Goal: Contribute content

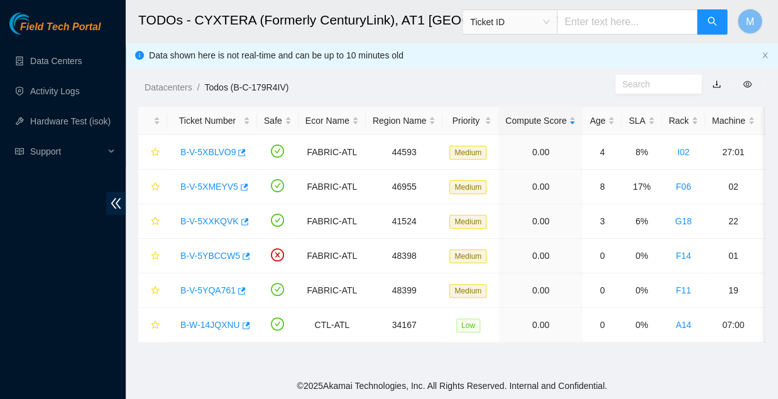
scroll to position [250, 0]
click at [49, 58] on link "Data Centers" at bounding box center [56, 61] width 52 height 10
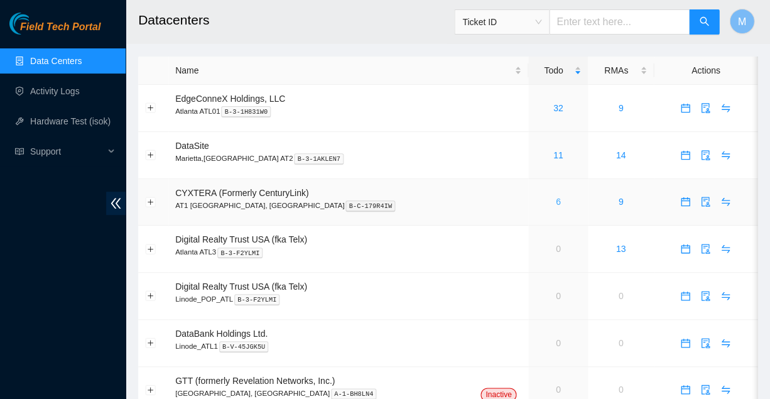
click at [556, 197] on link "6" at bounding box center [558, 202] width 5 height 10
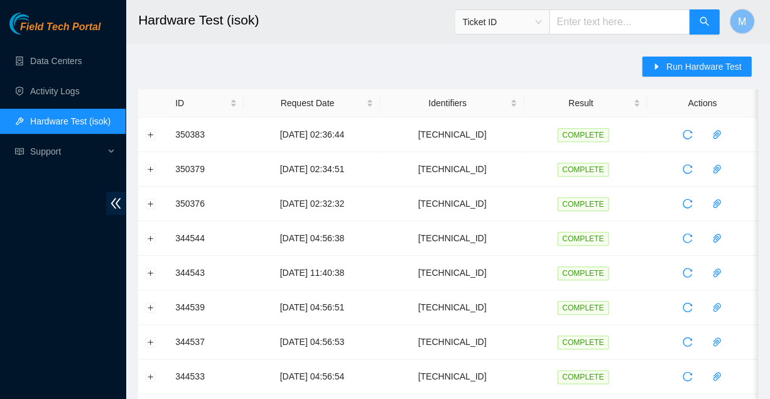
click at [63, 28] on span "Field Tech Portal" at bounding box center [60, 27] width 80 height 12
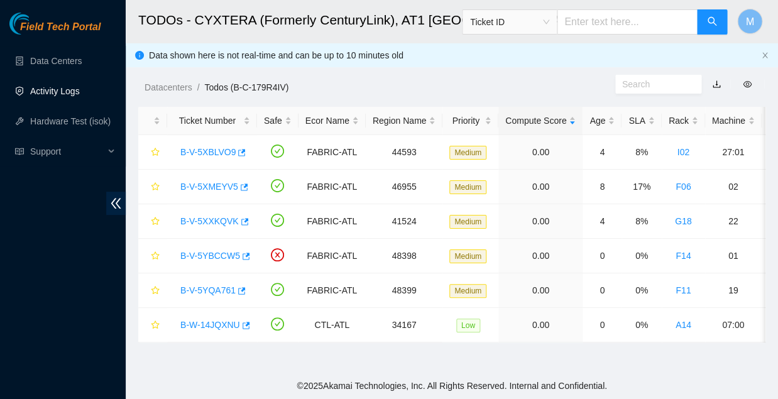
click at [54, 90] on link "Activity Logs" at bounding box center [55, 91] width 50 height 10
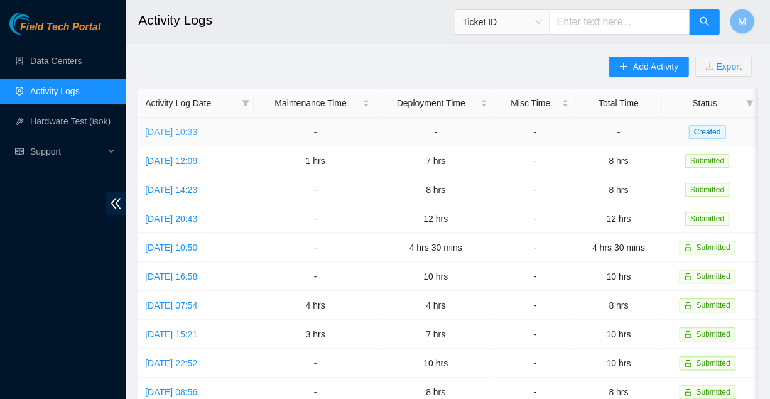
click at [195, 129] on link "[DATE] 10:33" at bounding box center [171, 132] width 52 height 10
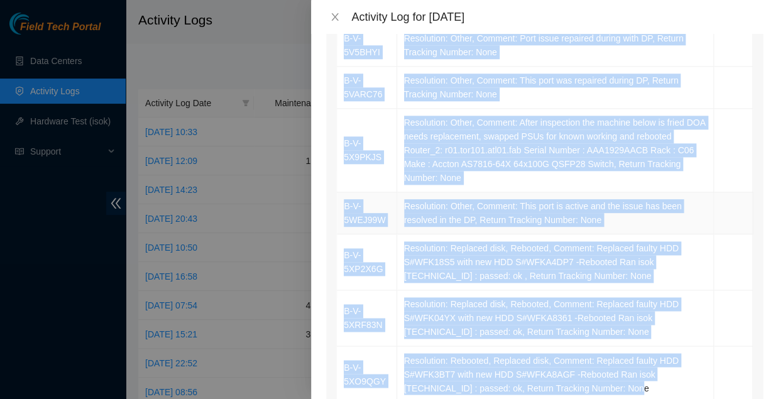
scroll to position [337, 0]
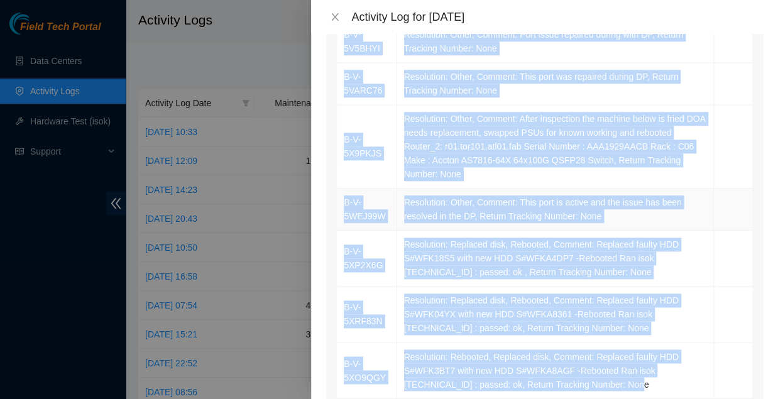
drag, startPoint x: 341, startPoint y: 104, endPoint x: 463, endPoint y: 306, distance: 236.6
click at [463, 306] on tbody "B-V-5VLBCOM Resolution: Other, Comment: This port is active repaired during DP,…" at bounding box center [545, 168] width 416 height 462
copy tbody "B-V-5VLBCOM Resolution: Other, Comment: This port is active repaired during DP,…"
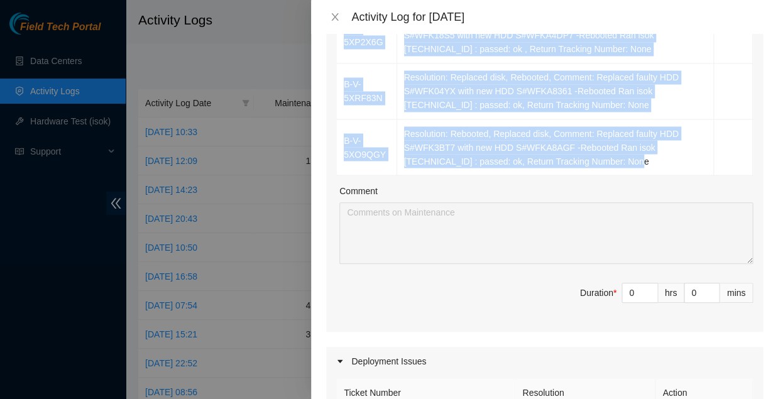
scroll to position [580, 0]
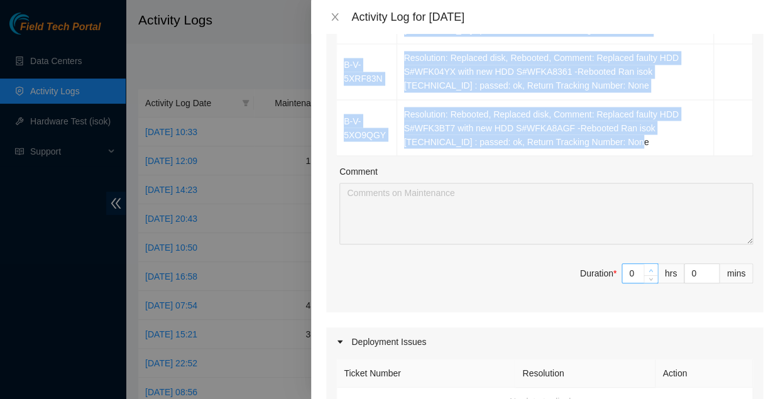
type input "1"
click at [649, 268] on icon "up" at bounding box center [651, 270] width 4 height 4
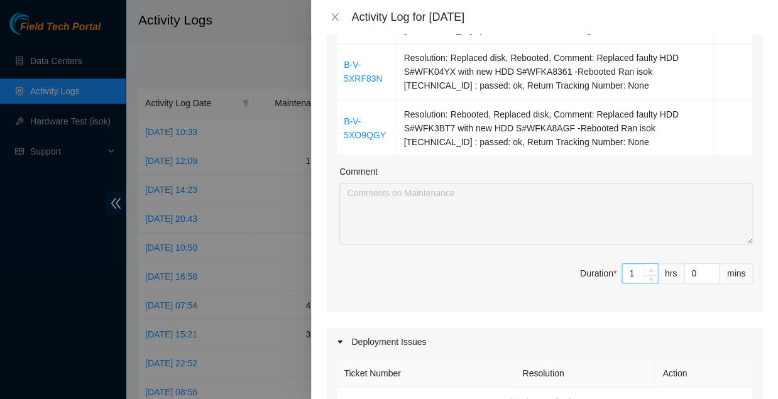
type input "2"
click at [649, 268] on icon "up" at bounding box center [651, 270] width 4 height 4
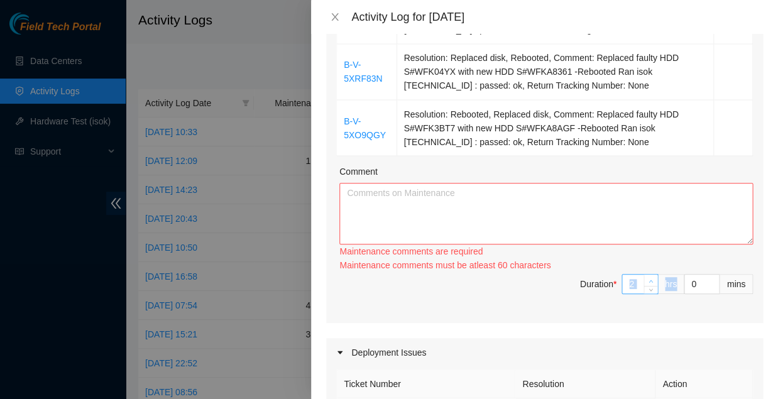
type input "3"
click at [647, 279] on span "up" at bounding box center [651, 283] width 8 height 8
type input "4"
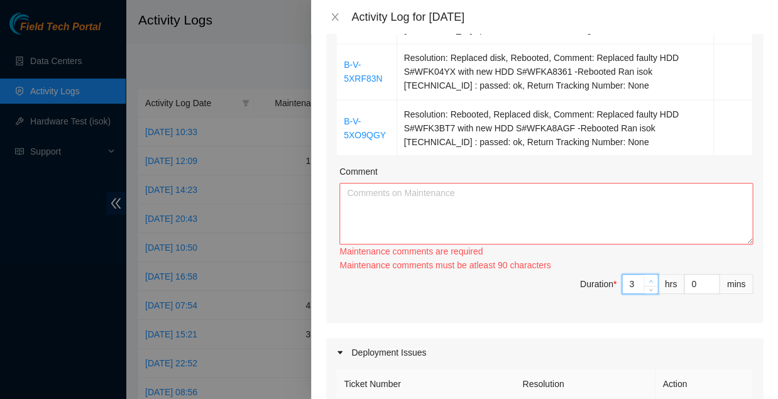
type input "4"
click at [647, 277] on span "up" at bounding box center [651, 281] width 8 height 8
type input "5"
click at [647, 277] on span "up" at bounding box center [651, 281] width 8 height 8
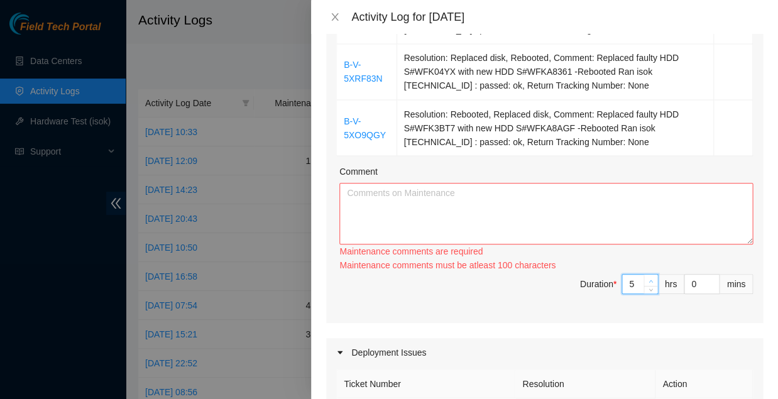
type input "6"
click at [647, 277] on span "up" at bounding box center [651, 281] width 8 height 8
type input "7"
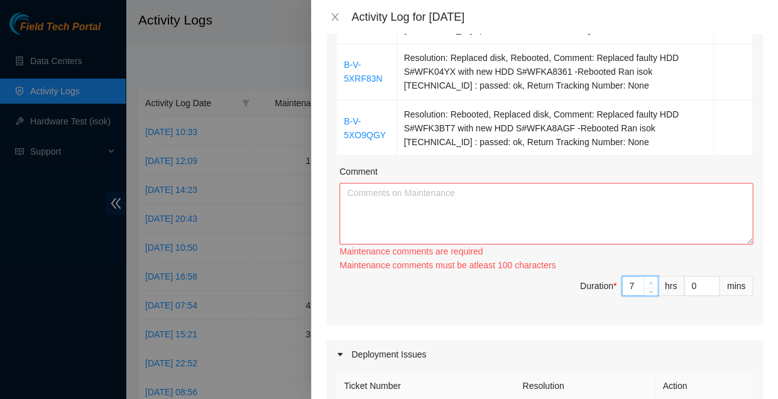
click at [647, 279] on span "up" at bounding box center [651, 283] width 8 height 8
type input "8"
click at [647, 279] on span "up" at bounding box center [651, 283] width 8 height 8
click at [371, 183] on textarea "Comment" at bounding box center [546, 214] width 414 height 62
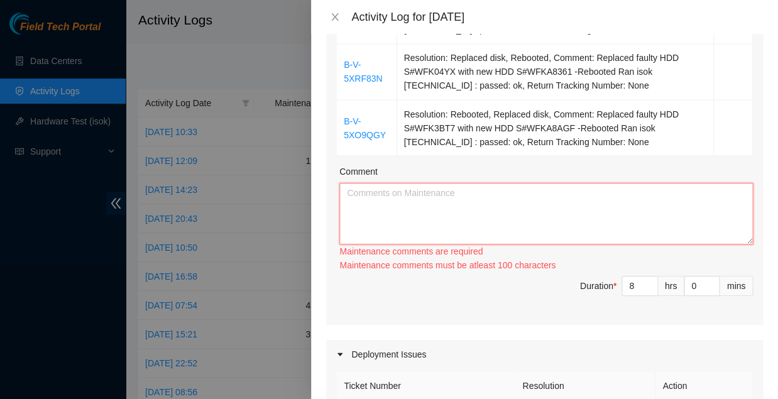
paste textarea "B-V-5VLBCOM Resolution: Other, Comment: This port is active repaired during DP,…"
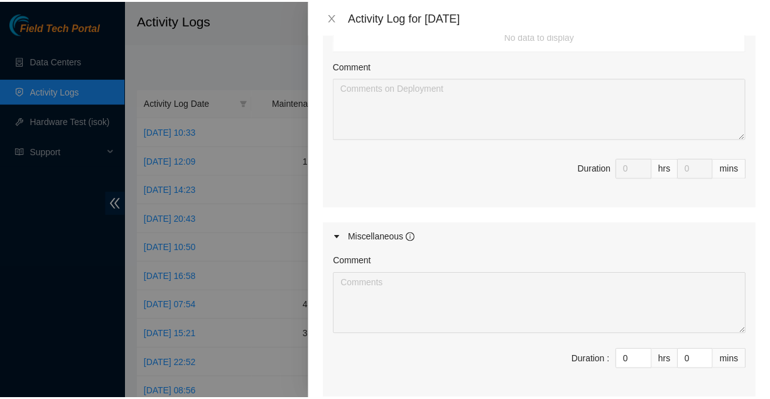
scroll to position [945, 0]
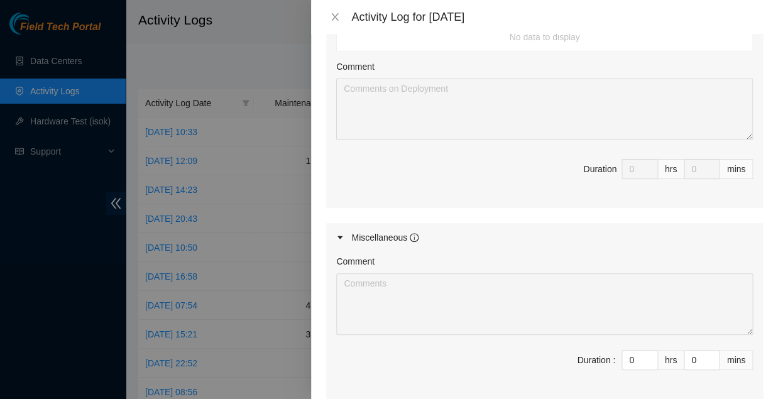
type textarea "B-V-5VLBCOM Resolution: Other, Comment: This port is active repaired during DP,…"
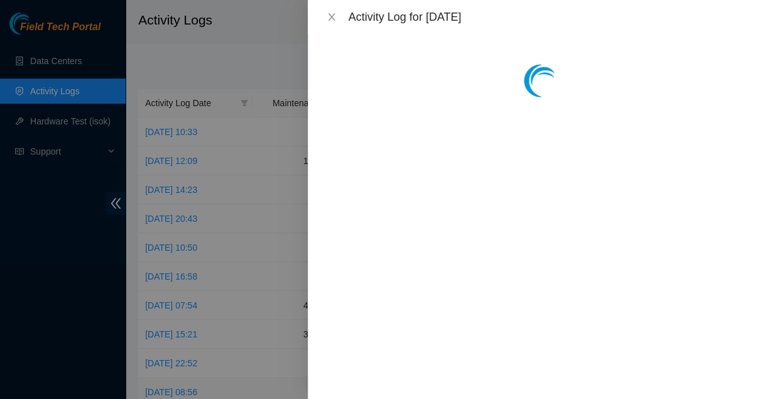
scroll to position [0, 0]
